Goal: Navigation & Orientation: Find specific page/section

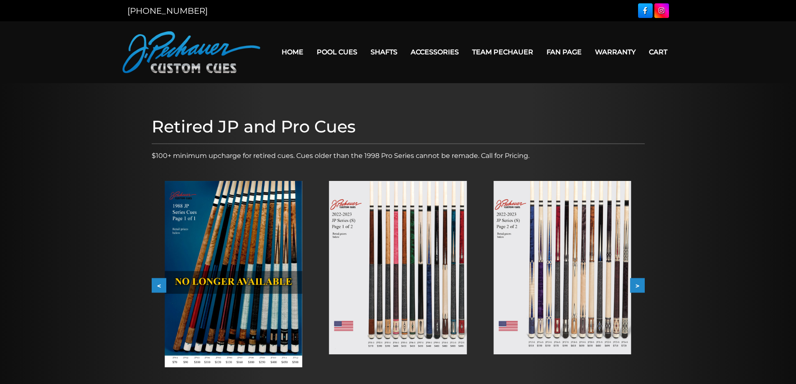
click at [360, 239] on img at bounding box center [397, 267] width 137 height 173
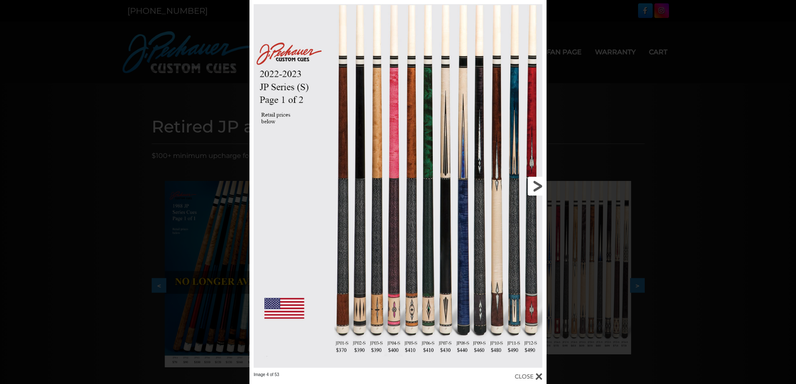
click at [538, 183] on link at bounding box center [480, 186] width 134 height 372
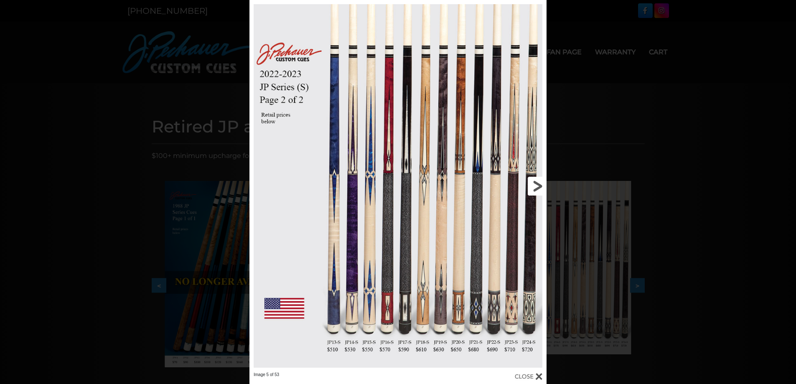
click at [538, 178] on link at bounding box center [480, 186] width 134 height 372
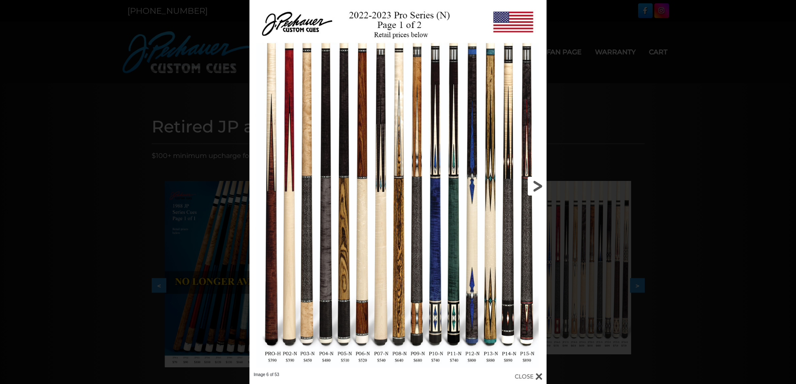
click at [538, 178] on link at bounding box center [480, 186] width 134 height 372
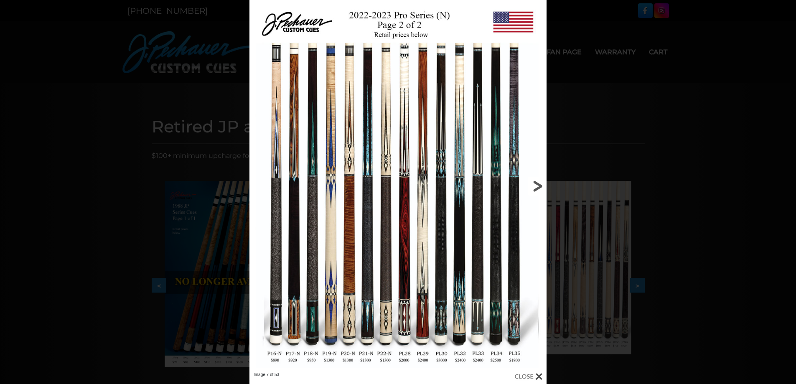
click at [538, 178] on link at bounding box center [480, 186] width 134 height 372
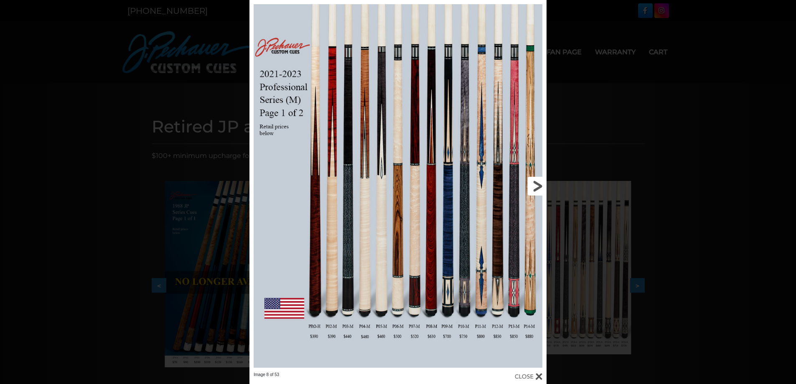
click at [538, 178] on link at bounding box center [480, 186] width 134 height 372
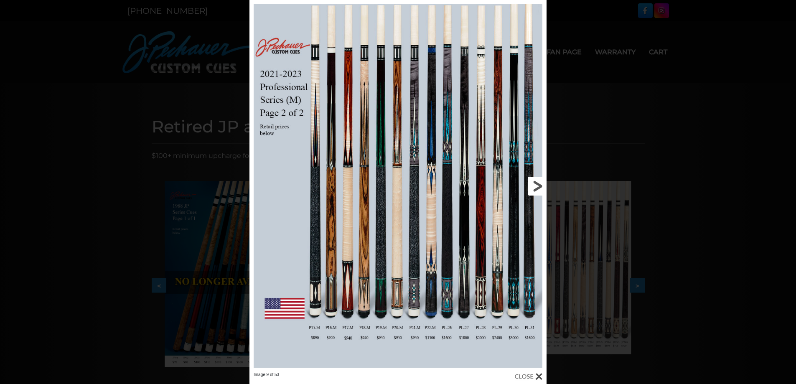
click at [538, 178] on link at bounding box center [480, 186] width 134 height 372
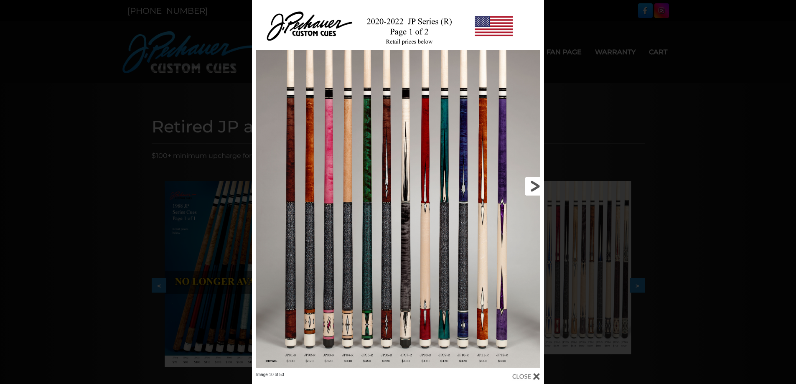
click at [538, 178] on link at bounding box center [478, 186] width 132 height 372
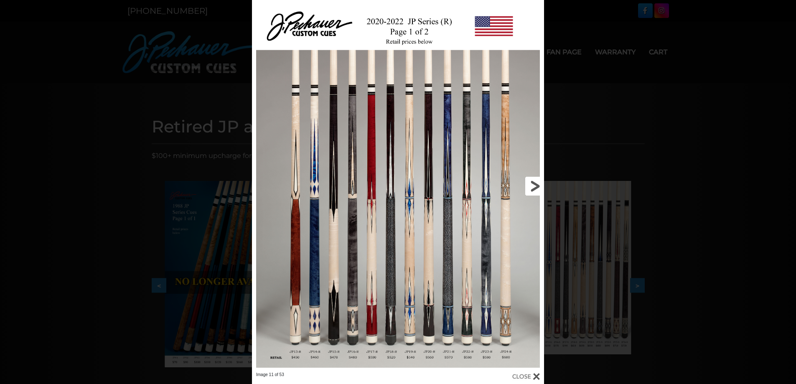
click at [538, 177] on link at bounding box center [478, 186] width 132 height 372
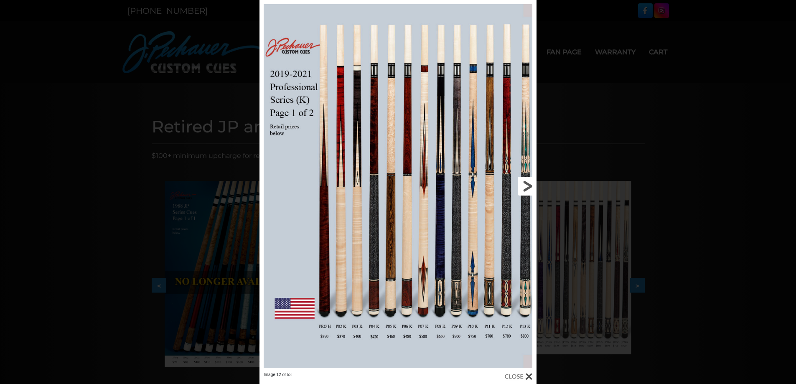
click at [526, 180] on link at bounding box center [474, 186] width 124 height 372
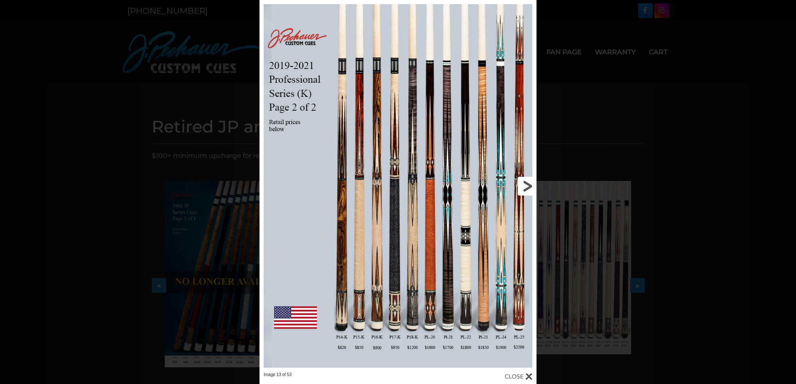
click at [526, 179] on link at bounding box center [474, 186] width 124 height 372
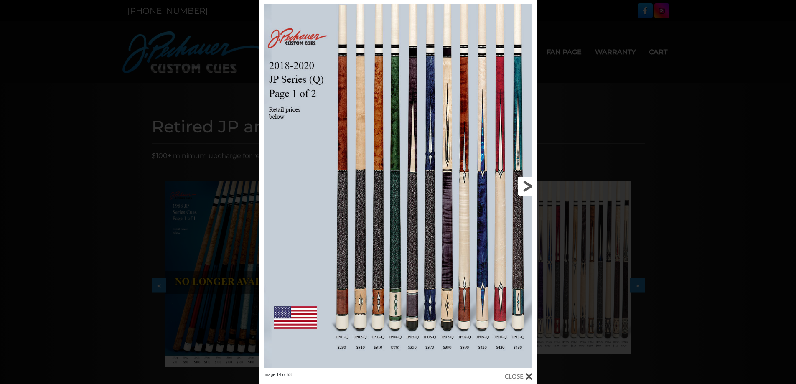
click at [526, 179] on link at bounding box center [474, 186] width 124 height 372
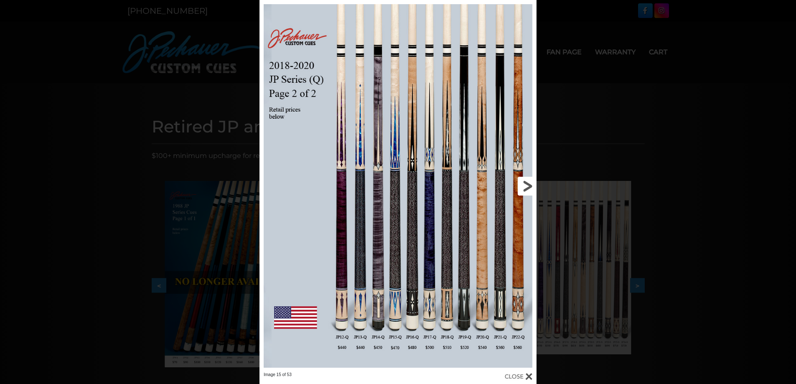
click at [526, 179] on link at bounding box center [474, 186] width 124 height 372
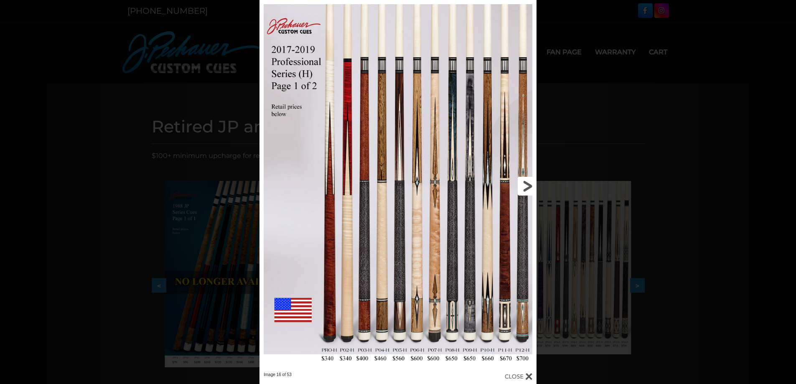
click at [526, 179] on link at bounding box center [474, 186] width 124 height 372
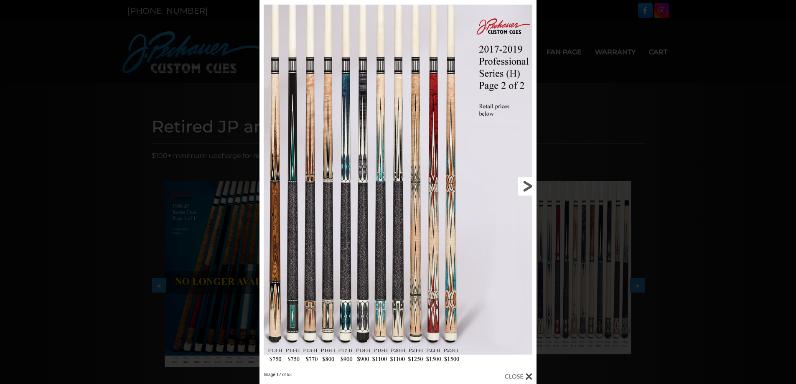
click at [526, 179] on link at bounding box center [474, 186] width 124 height 372
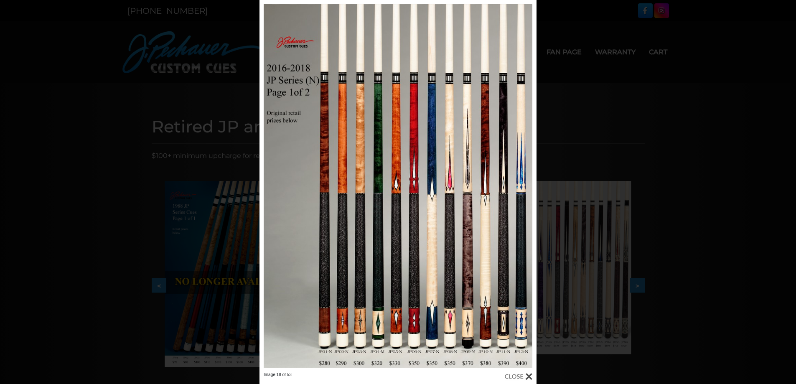
click at [522, 187] on link at bounding box center [474, 186] width 124 height 372
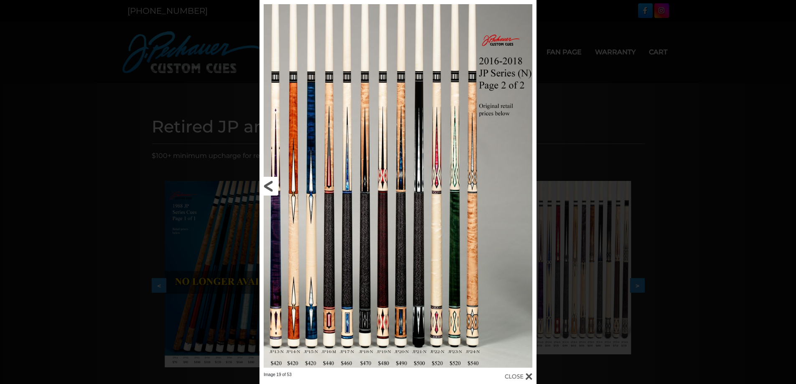
click at [269, 183] on link at bounding box center [321, 186] width 124 height 372
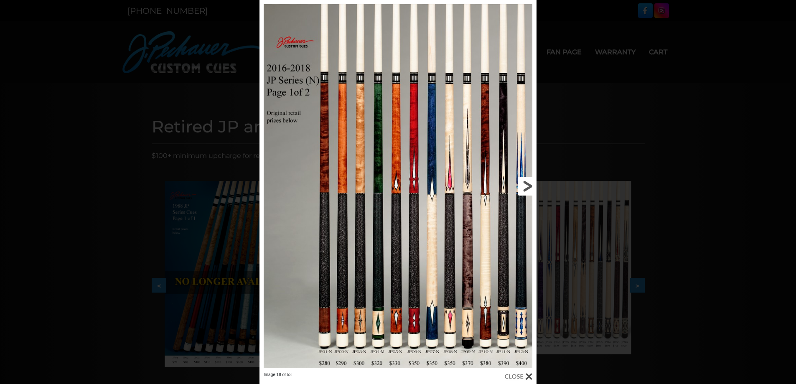
click at [523, 191] on link at bounding box center [474, 186] width 124 height 372
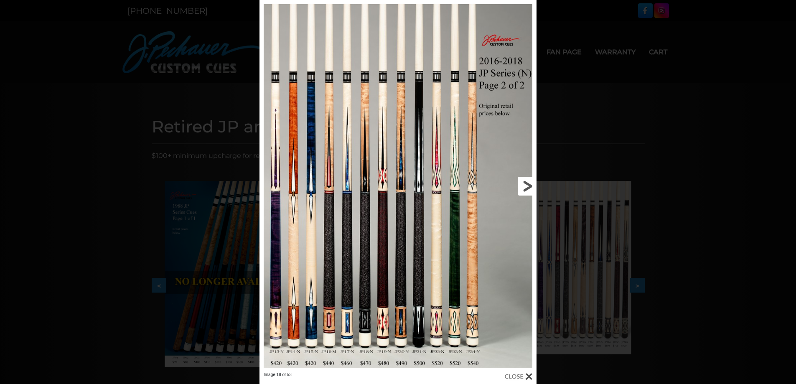
click at [523, 190] on link at bounding box center [474, 186] width 124 height 372
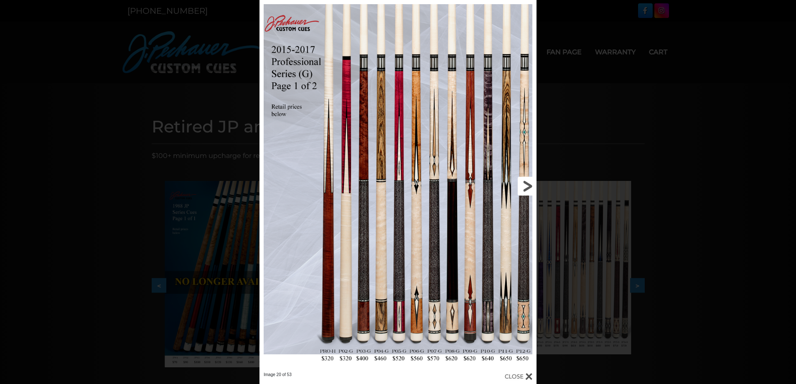
click at [523, 189] on link at bounding box center [474, 186] width 124 height 372
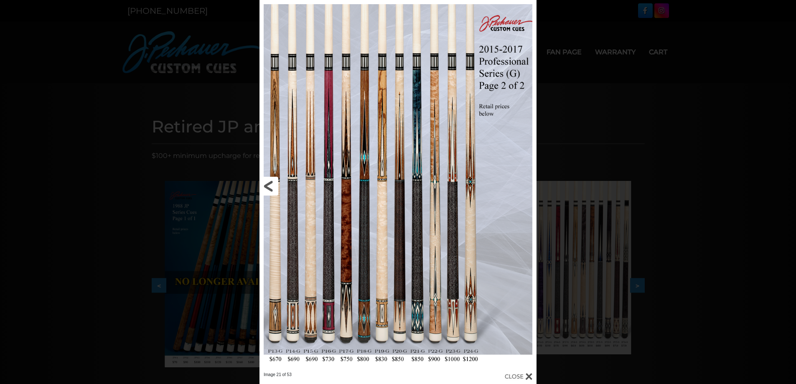
click at [262, 183] on link at bounding box center [321, 186] width 124 height 372
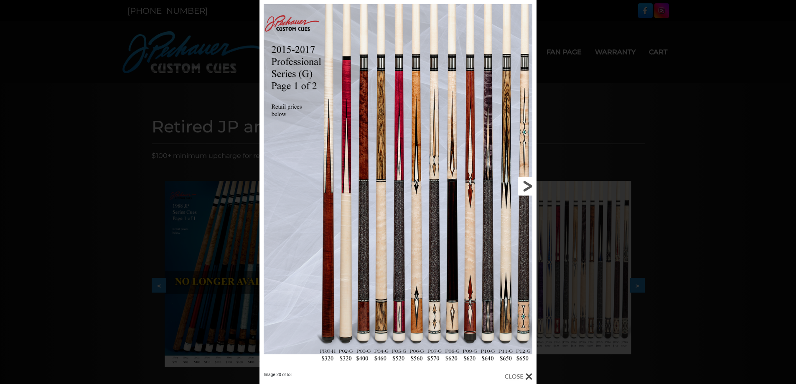
click at [527, 180] on link at bounding box center [474, 186] width 124 height 372
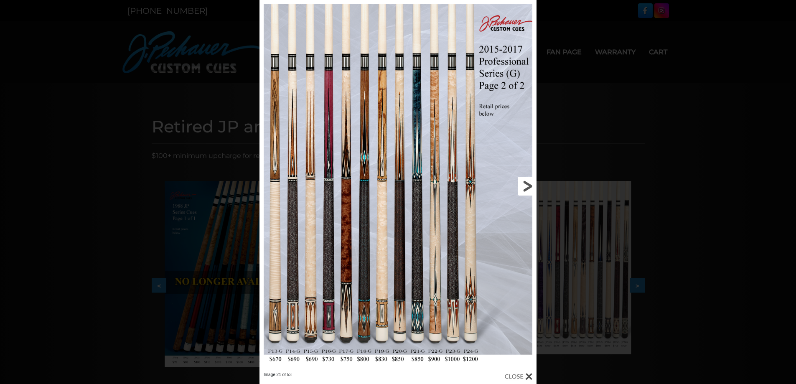
click at [527, 180] on link at bounding box center [474, 186] width 124 height 372
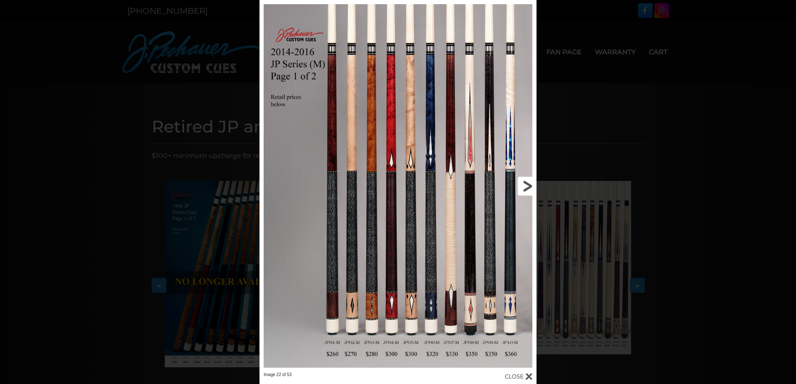
click at [527, 180] on link at bounding box center [474, 186] width 124 height 372
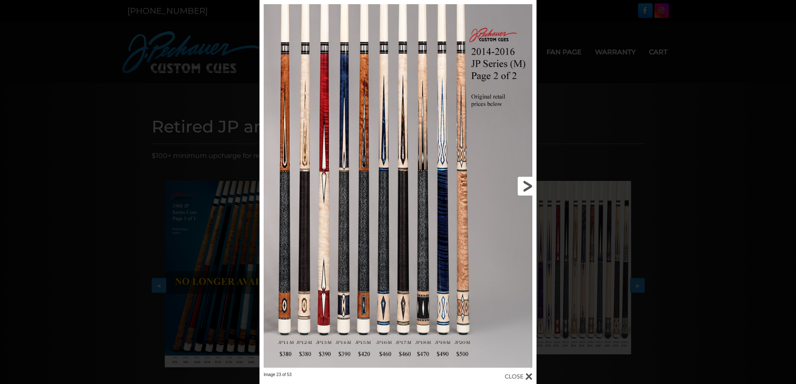
click at [527, 179] on link at bounding box center [474, 186] width 124 height 372
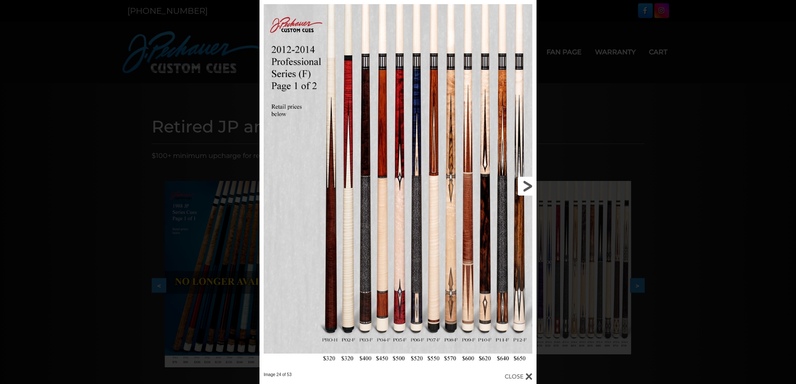
click at [527, 179] on link at bounding box center [474, 186] width 124 height 372
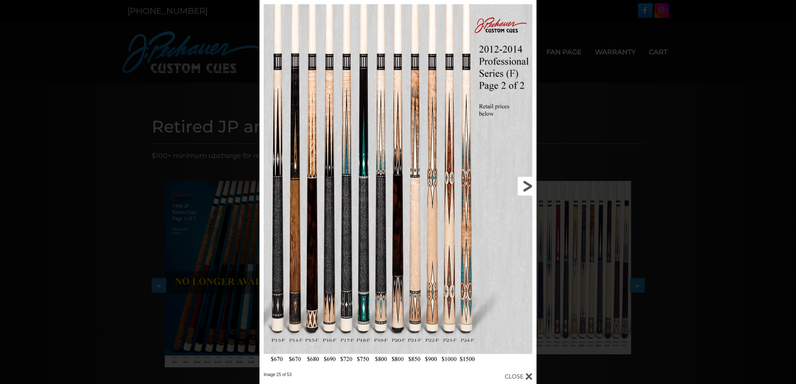
click at [527, 179] on link at bounding box center [474, 186] width 124 height 372
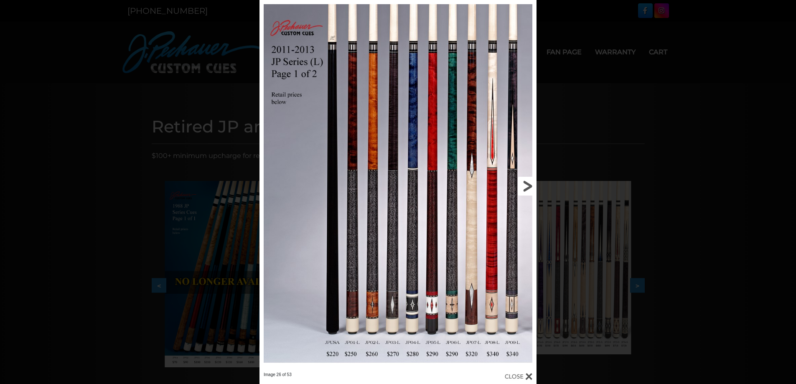
click at [523, 186] on link at bounding box center [474, 186] width 124 height 372
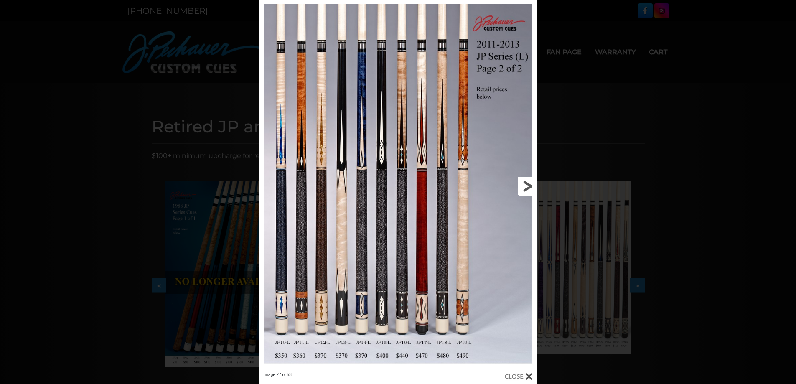
click at [523, 187] on link at bounding box center [474, 186] width 124 height 372
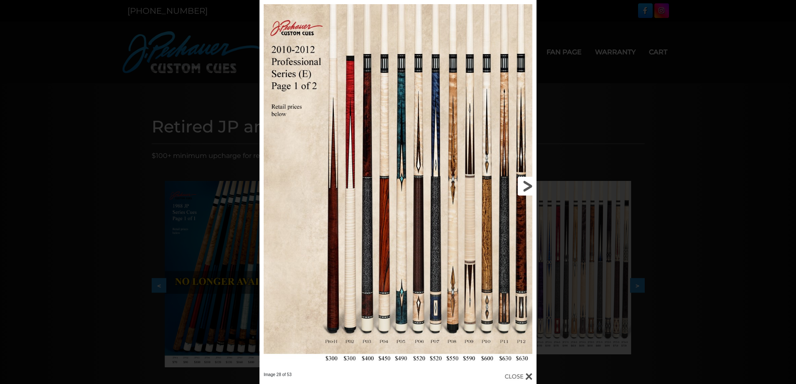
click at [524, 185] on link at bounding box center [474, 186] width 124 height 372
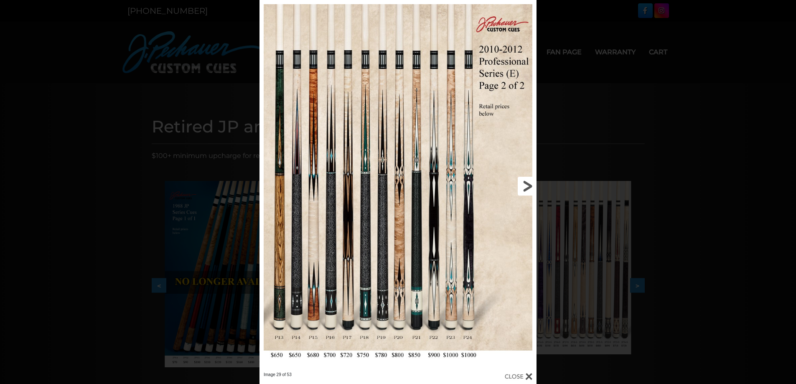
click at [524, 184] on link at bounding box center [474, 186] width 124 height 372
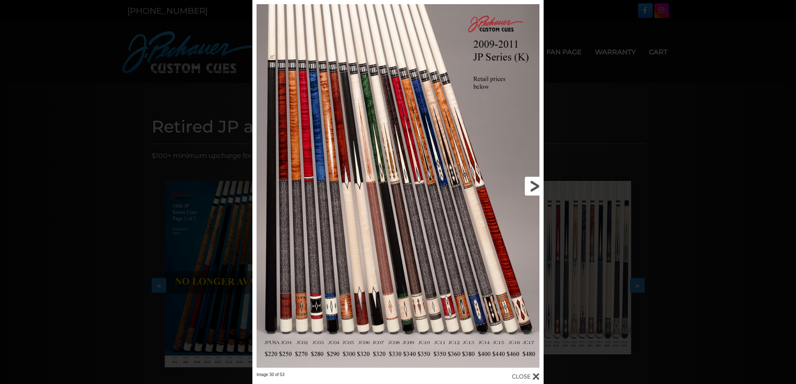
click at [530, 185] on link at bounding box center [477, 186] width 131 height 372
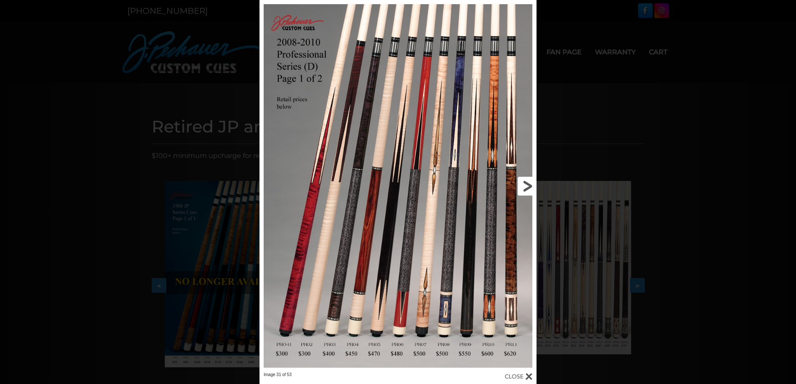
click at [530, 185] on link at bounding box center [474, 186] width 124 height 372
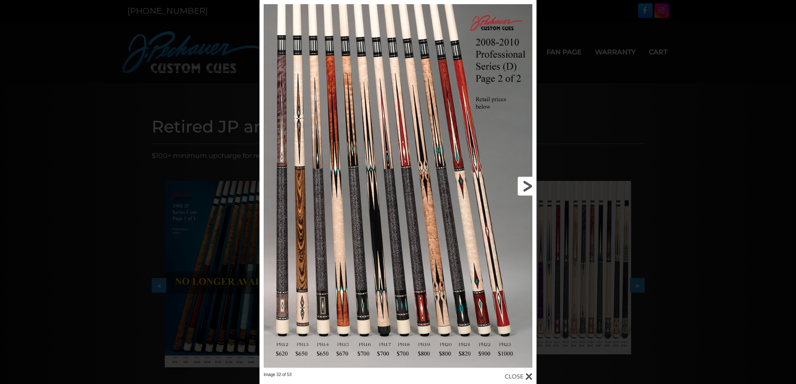
click at [530, 185] on link at bounding box center [474, 186] width 124 height 372
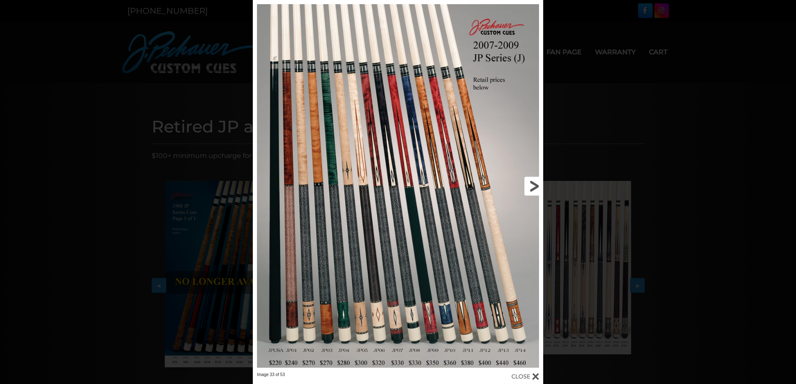
click at [528, 183] on link at bounding box center [477, 186] width 131 height 372
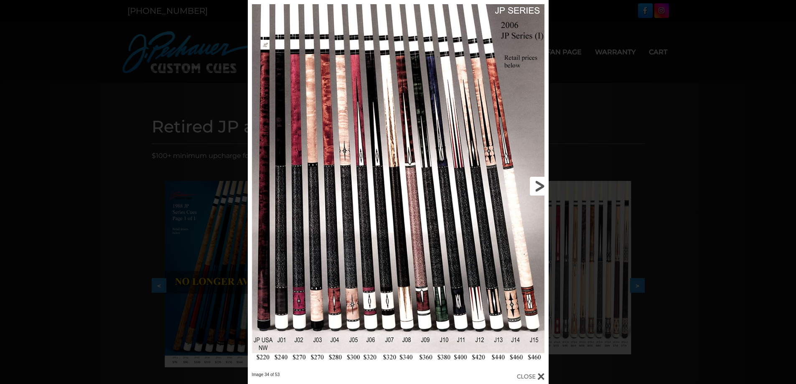
click at [529, 182] on link at bounding box center [480, 186] width 135 height 372
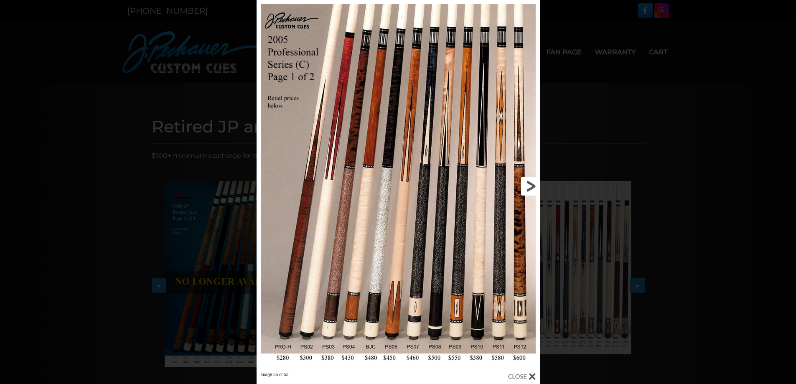
click at [529, 181] on link at bounding box center [475, 186] width 127 height 372
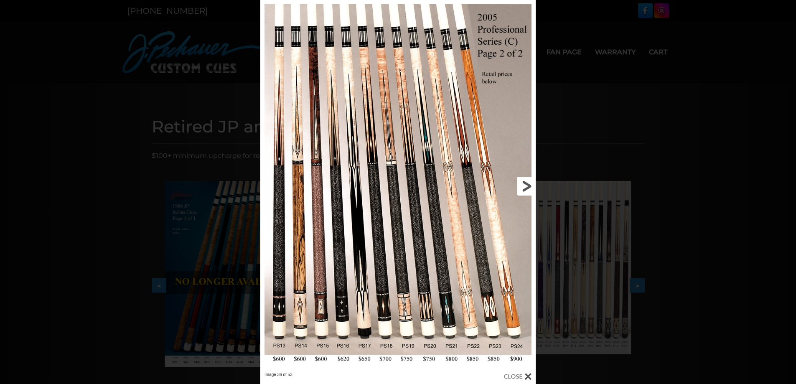
click at [529, 181] on link at bounding box center [473, 186] width 124 height 372
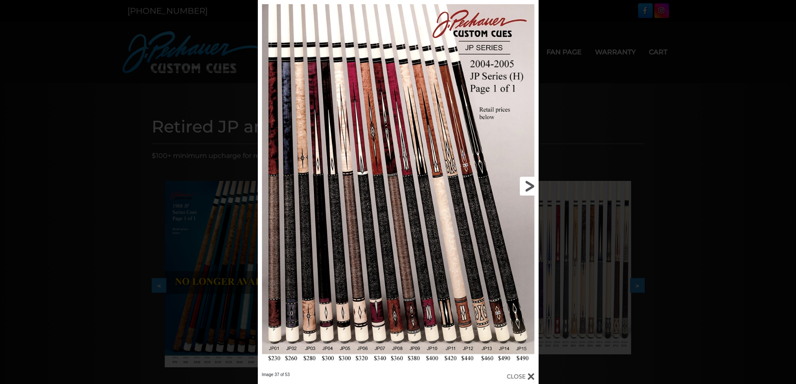
click at [529, 181] on link at bounding box center [475, 186] width 126 height 372
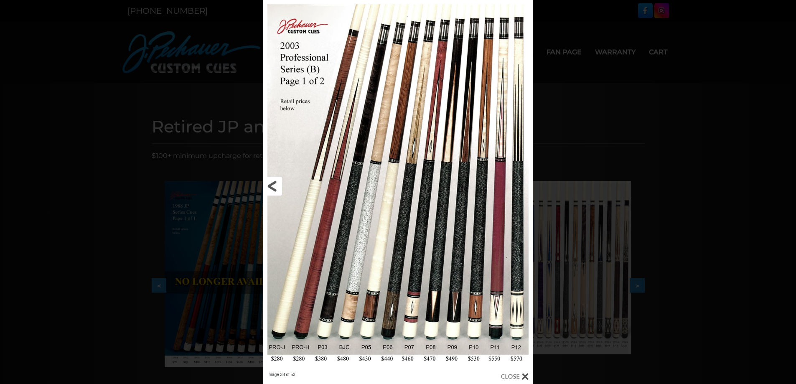
click at [275, 188] on link at bounding box center [323, 186] width 121 height 372
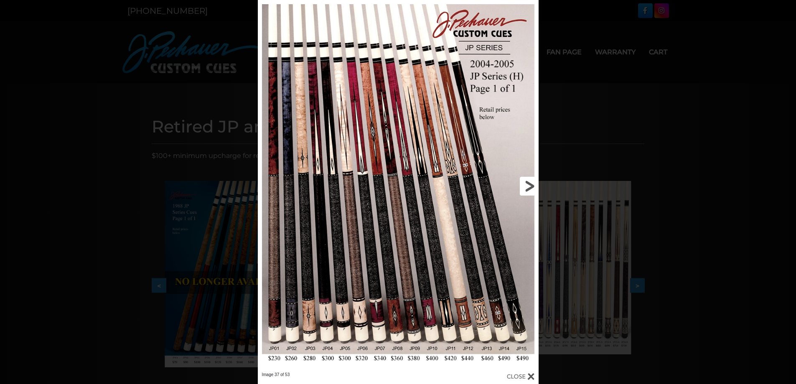
click at [521, 183] on link at bounding box center [475, 186] width 126 height 372
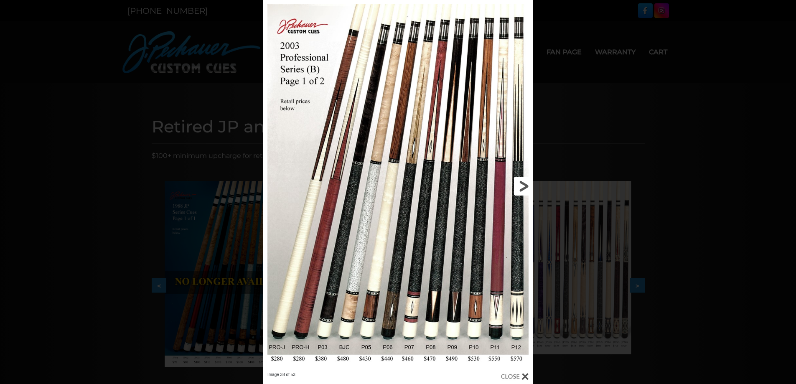
click at [521, 183] on link at bounding box center [471, 186] width 121 height 372
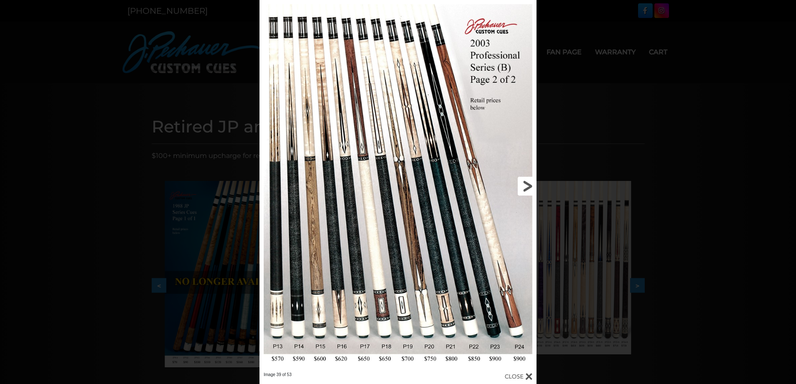
click at [521, 180] on link at bounding box center [474, 186] width 124 height 372
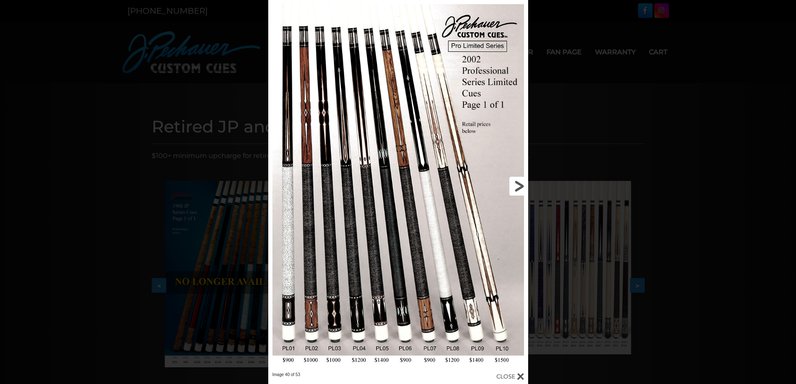
click at [521, 178] on link at bounding box center [469, 186] width 117 height 372
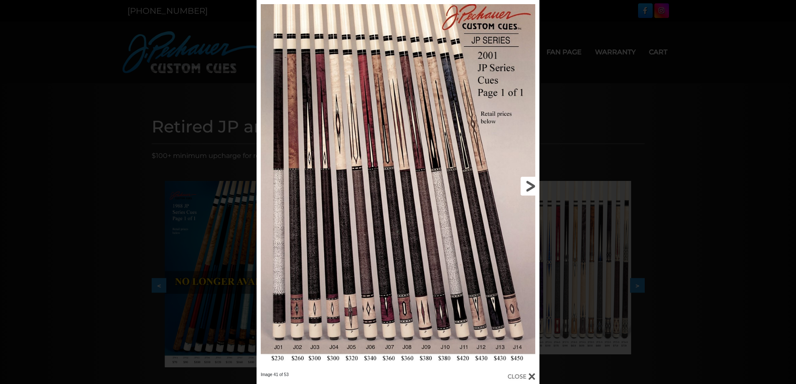
click at [522, 178] on link at bounding box center [475, 186] width 127 height 372
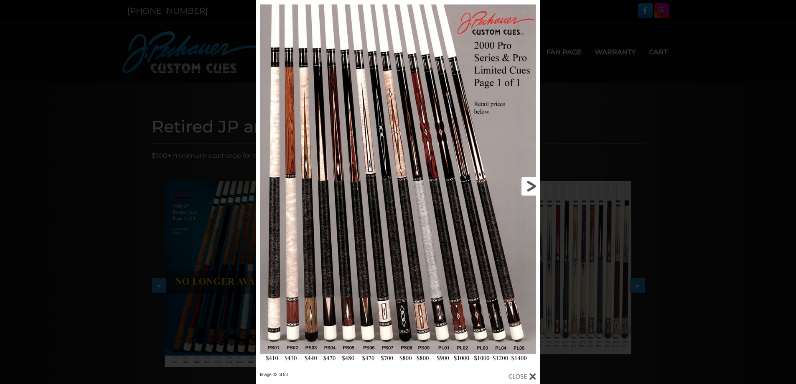
click at [522, 178] on link at bounding box center [476, 186] width 128 height 372
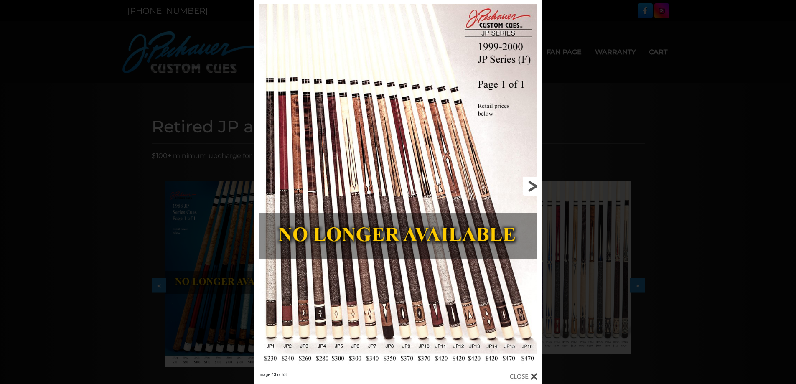
click at [522, 177] on link at bounding box center [476, 186] width 129 height 372
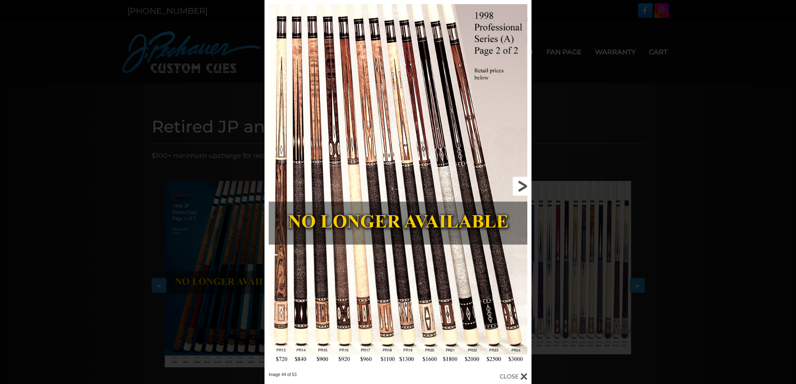
click at [522, 176] on link at bounding box center [471, 186] width 120 height 372
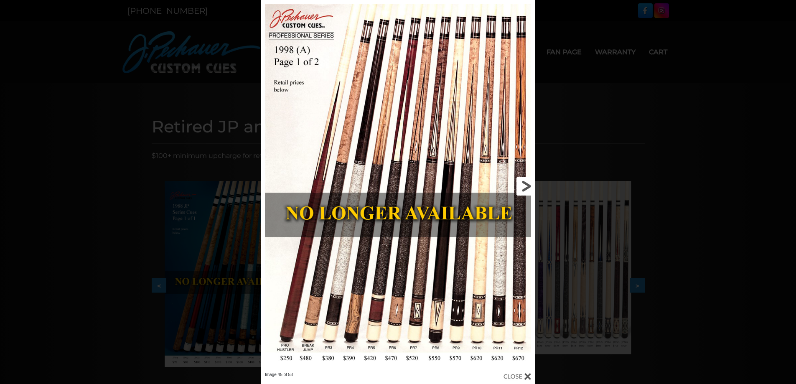
click at [522, 176] on link at bounding box center [473, 186] width 124 height 372
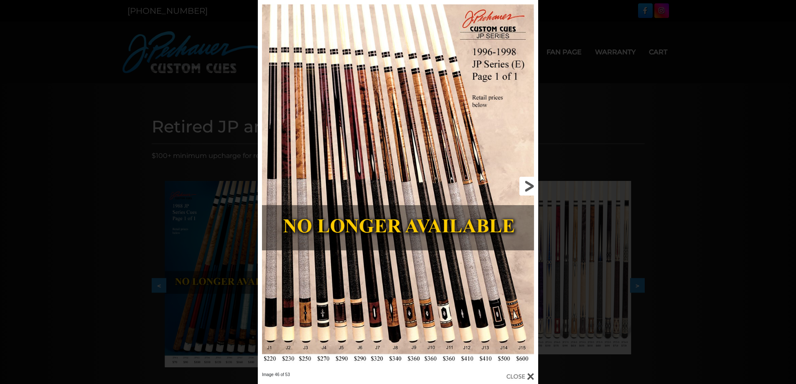
click at [522, 176] on link at bounding box center [475, 186] width 126 height 372
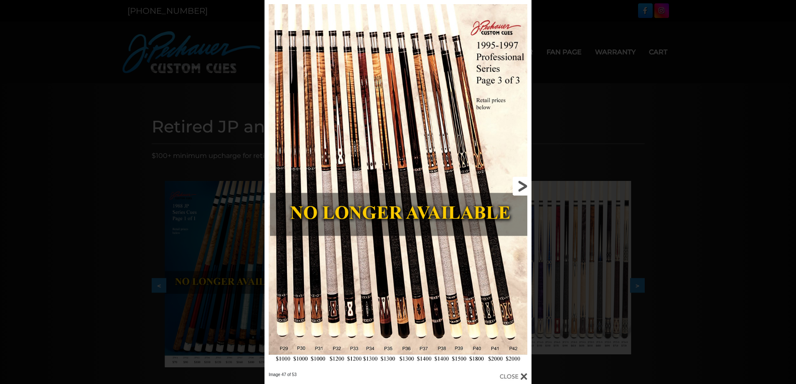
click at [522, 176] on link at bounding box center [471, 186] width 120 height 372
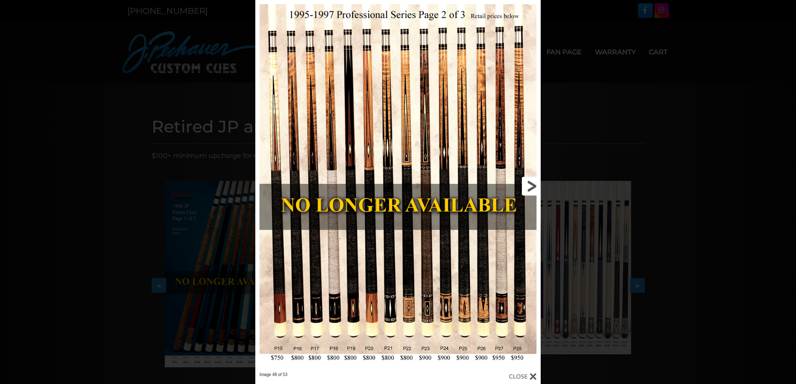
click at [522, 175] on link at bounding box center [476, 186] width 128 height 372
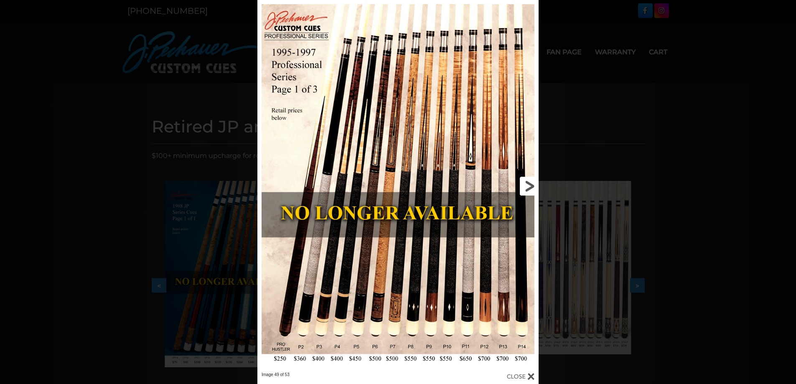
click at [522, 175] on link at bounding box center [475, 186] width 127 height 372
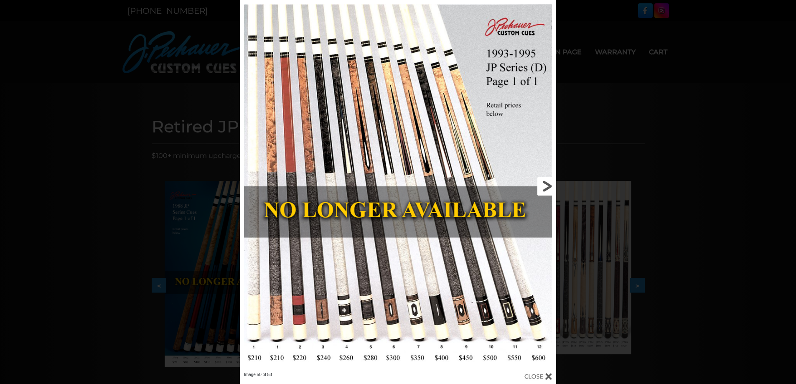
click at [542, 187] on link at bounding box center [485, 186] width 142 height 372
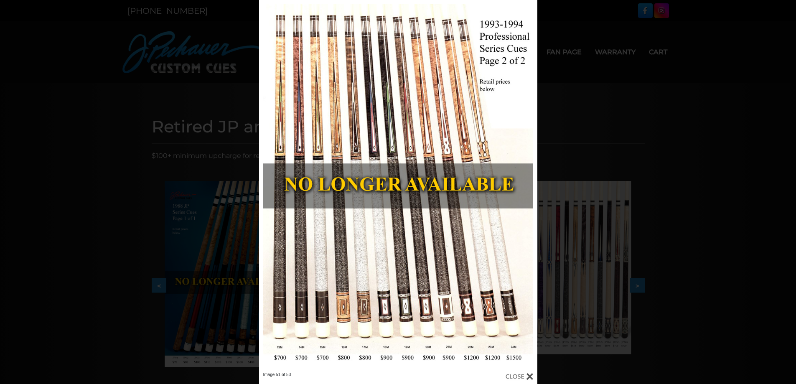
click at [101, 201] on div "Image 51 of 53" at bounding box center [398, 192] width 796 height 384
